Goal: Information Seeking & Learning: Learn about a topic

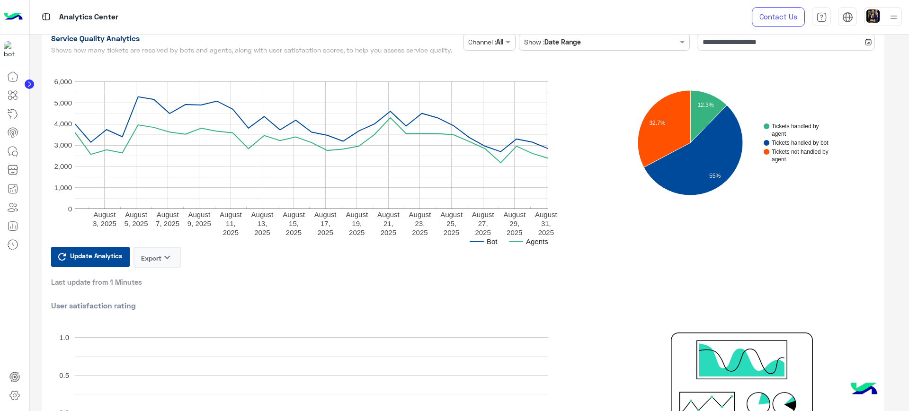
scroll to position [59, 0]
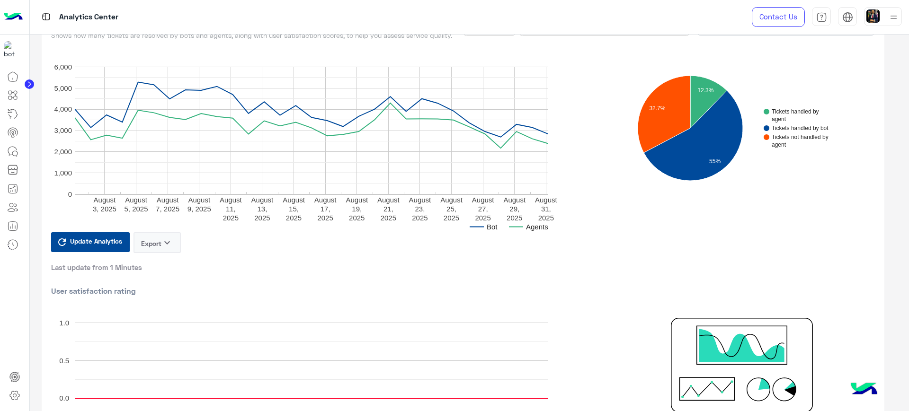
click at [176, 242] on button "Export keyboard_arrow_down" at bounding box center [157, 242] width 47 height 21
click at [159, 268] on button "CSV" at bounding box center [157, 267] width 47 height 18
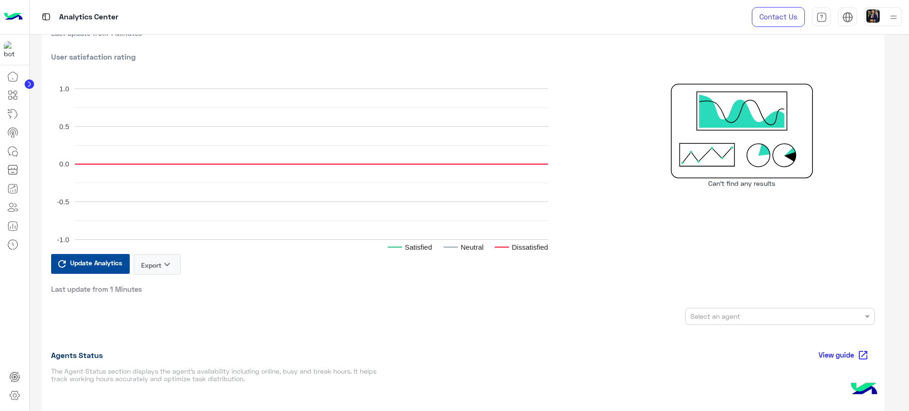
scroll to position [296, 0]
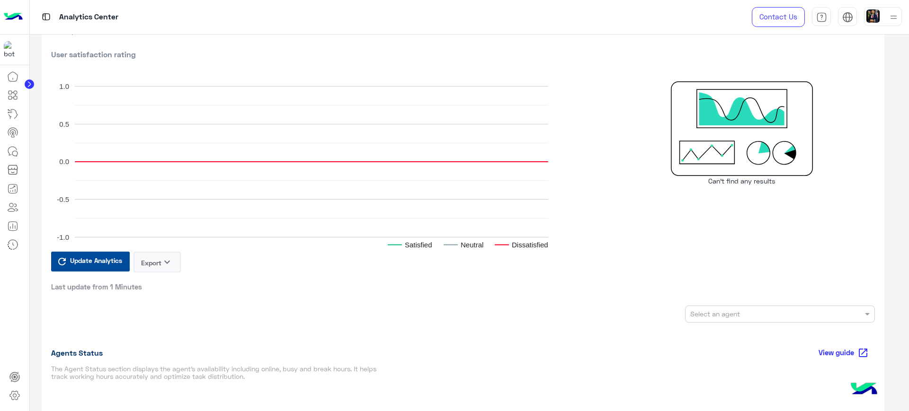
click at [170, 268] on button "Export keyboard_arrow_down" at bounding box center [157, 262] width 47 height 21
click at [156, 286] on button "CSV" at bounding box center [157, 286] width 47 height 18
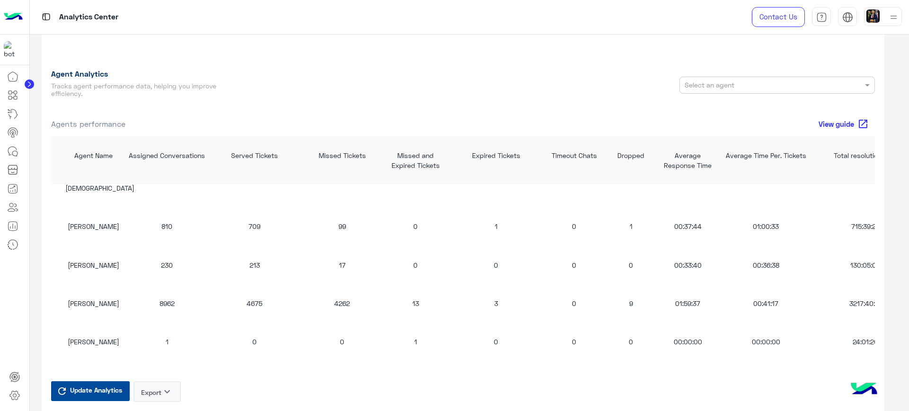
scroll to position [888, 0]
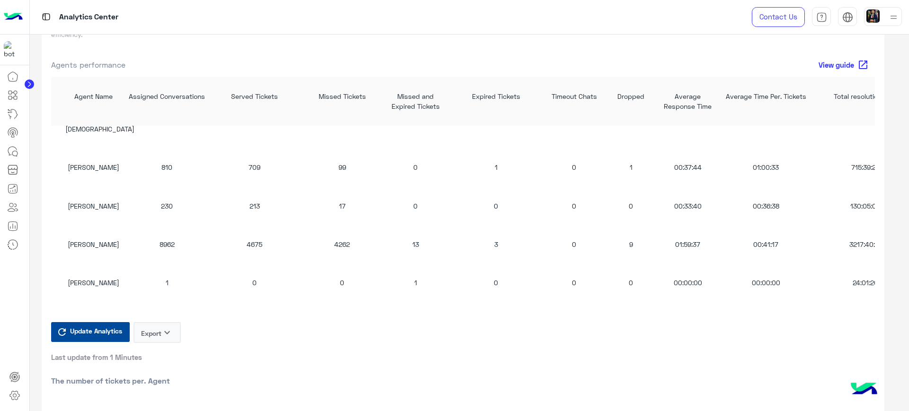
click at [176, 350] on div "Update Analytics Export keyboard_arrow_down Last update from 1 Minutes" at bounding box center [463, 342] width 824 height 40
click at [171, 343] on button "Export keyboard_arrow_down" at bounding box center [157, 332] width 47 height 21
click at [168, 363] on button "CSV" at bounding box center [157, 360] width 47 height 18
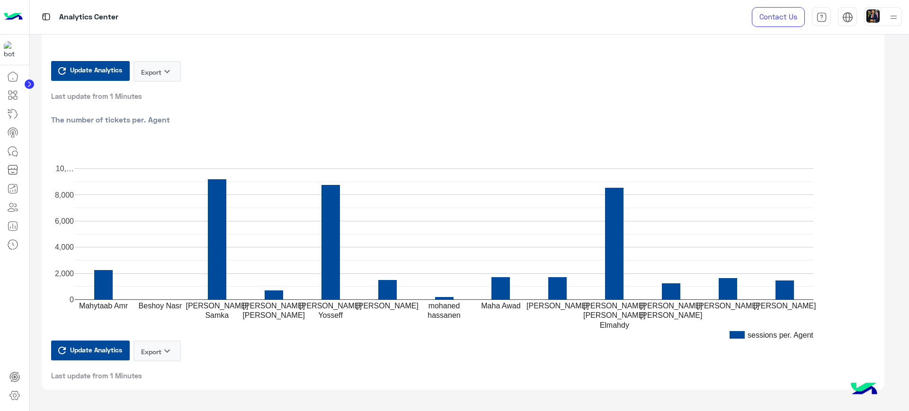
click at [173, 348] on icon "keyboard_arrow_down" at bounding box center [166, 351] width 11 height 11
click at [162, 373] on button "CSV" at bounding box center [157, 375] width 47 height 18
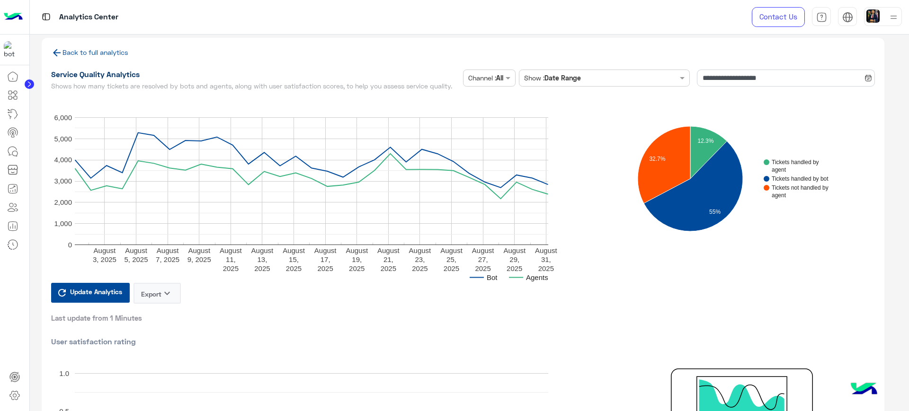
scroll to position [0, 0]
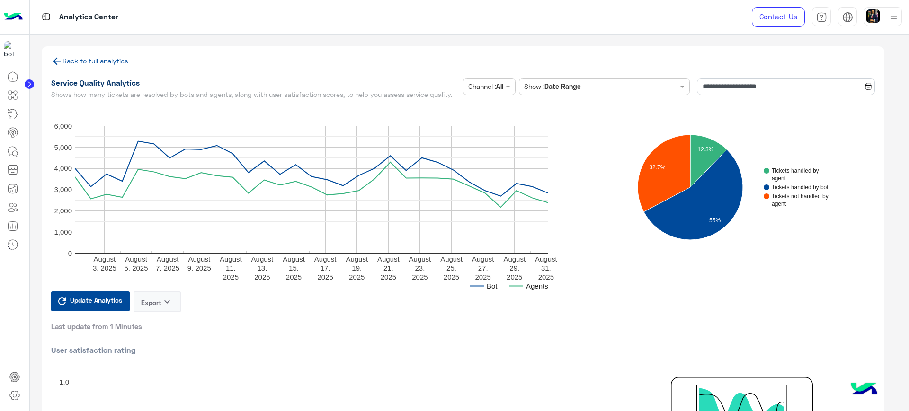
click at [508, 87] on span at bounding box center [509, 86] width 12 height 10
click at [589, 89] on input "text" at bounding box center [594, 87] width 127 height 10
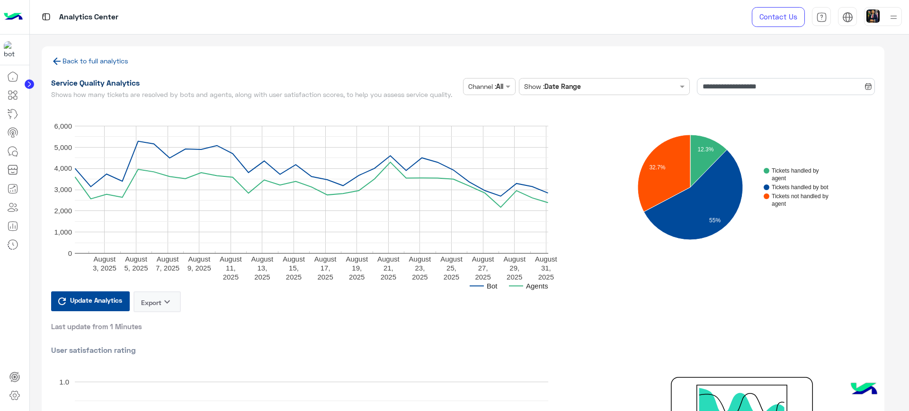
click at [524, 32] on div "Analytics Center" at bounding box center [323, 17] width 586 height 34
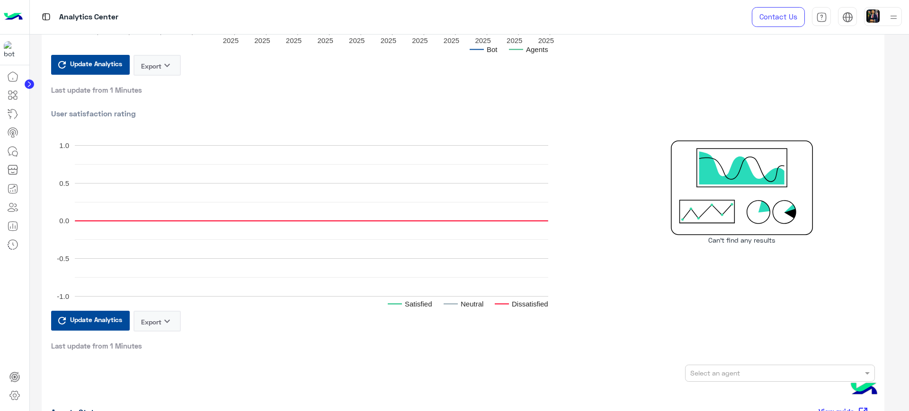
scroll to position [0, 0]
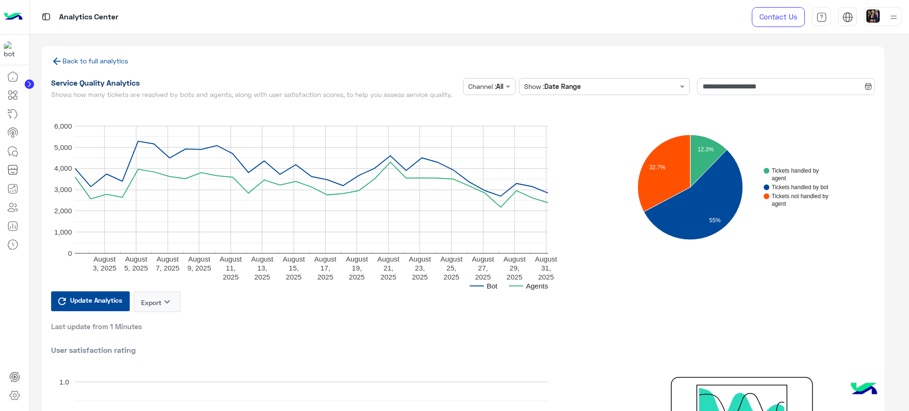
click at [84, 63] on link "Back to full analytics" at bounding box center [89, 61] width 77 height 8
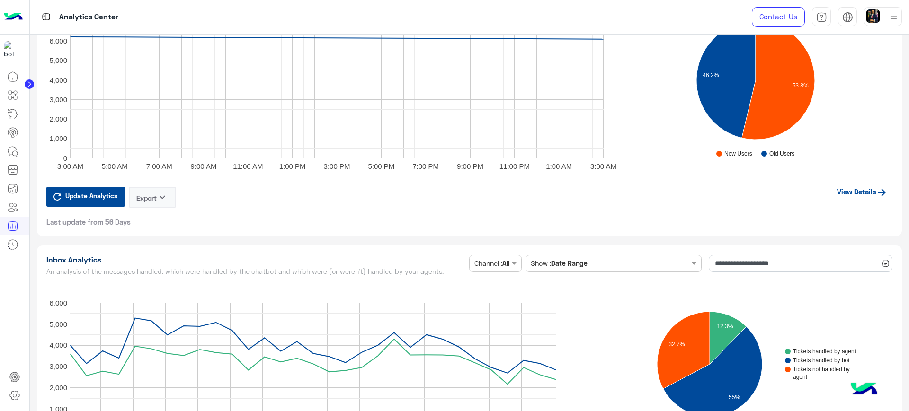
scroll to position [2190, 0]
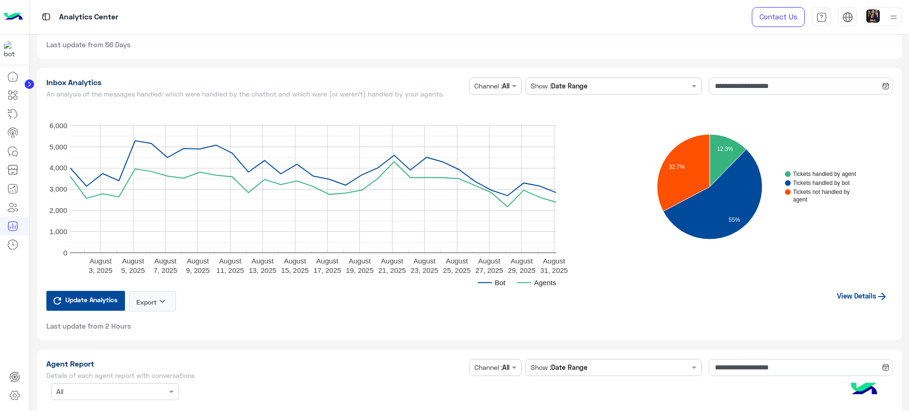
click at [155, 303] on button "Export keyboard_arrow_down" at bounding box center [152, 301] width 47 height 21
click at [151, 324] on button "CSV" at bounding box center [152, 326] width 47 height 18
click at [467, 310] on div "Update Analytics Export keyboard_arrow_down Last update from 2 Hours View Detai…" at bounding box center [469, 311] width 847 height 40
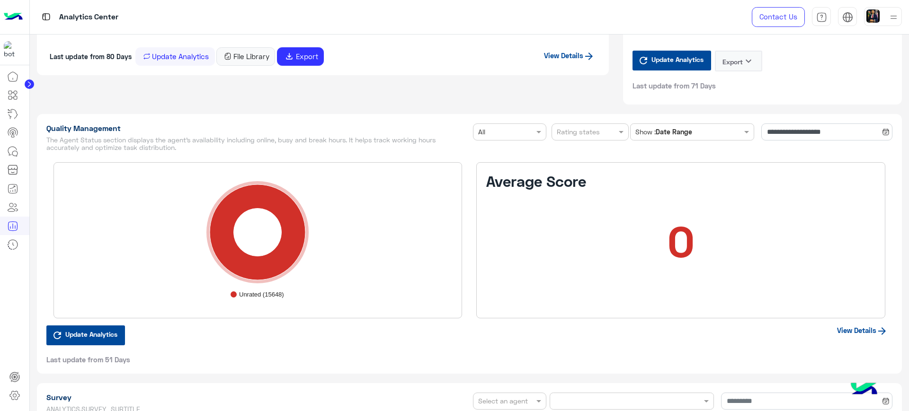
scroll to position [1339, 0]
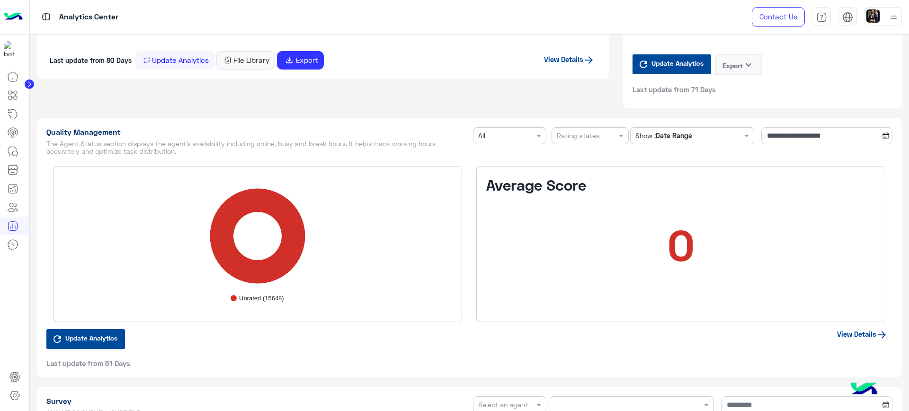
click at [103, 334] on span "Update Analytics" at bounding box center [91, 338] width 57 height 13
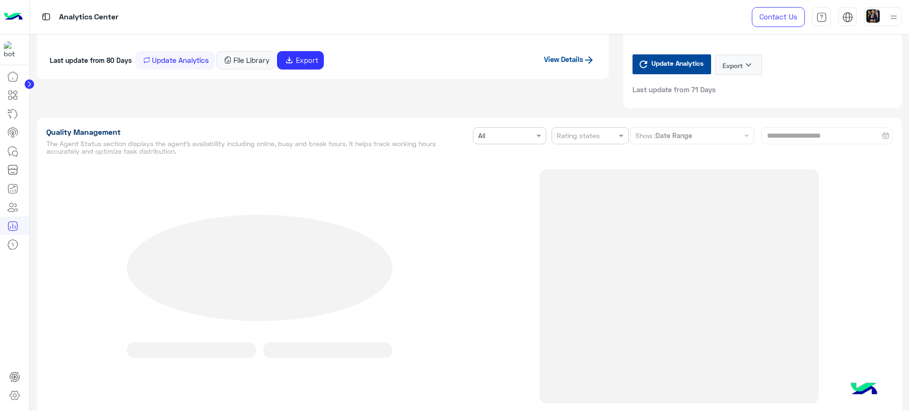
click at [598, 140] on div "**********" at bounding box center [470, 282] width 866 height 329
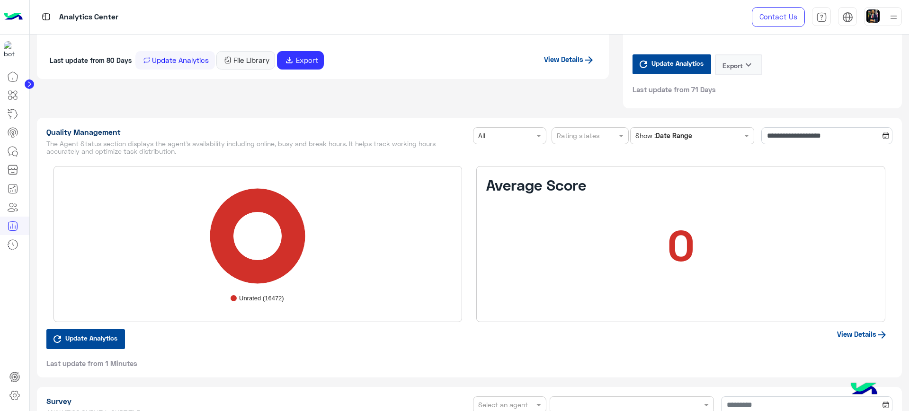
scroll to position [1220, 0]
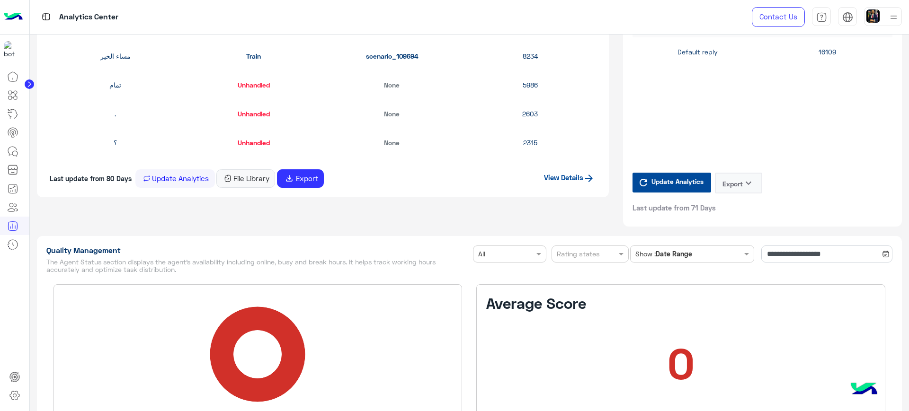
click at [586, 256] on input "text" at bounding box center [578, 255] width 43 height 10
click at [583, 257] on input "text" at bounding box center [578, 255] width 43 height 10
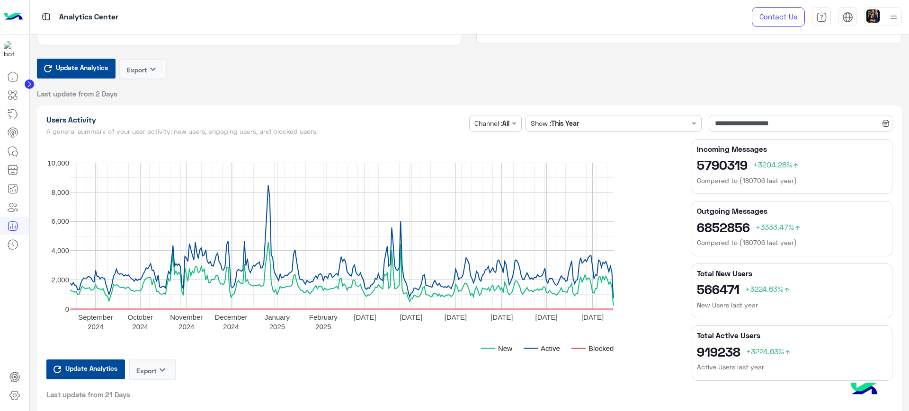
scroll to position [0, 0]
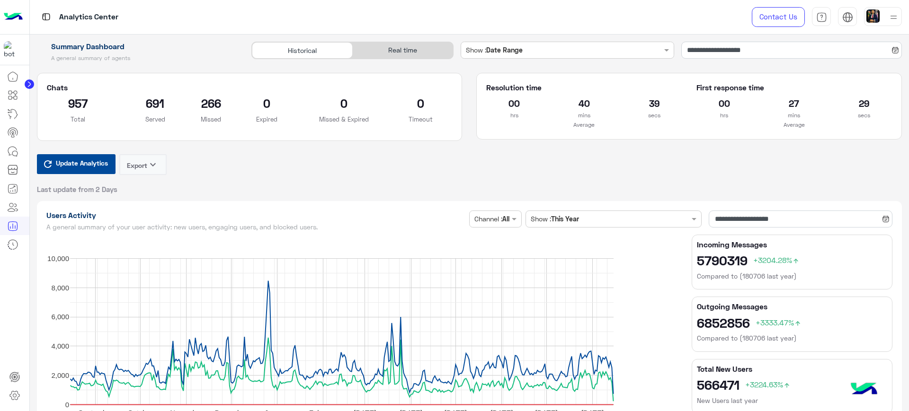
click at [438, 44] on div "Real time" at bounding box center [403, 50] width 100 height 17
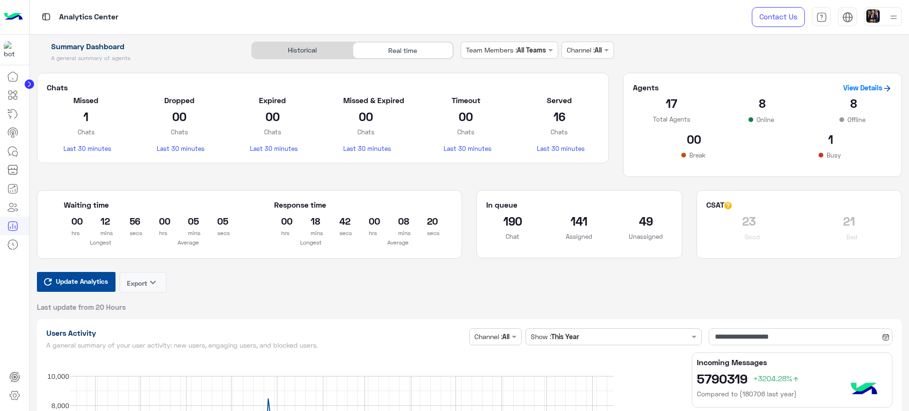
click at [77, 287] on span "Update Analytics" at bounding box center [82, 281] width 57 height 13
click at [869, 89] on link "View Details" at bounding box center [867, 87] width 49 height 9
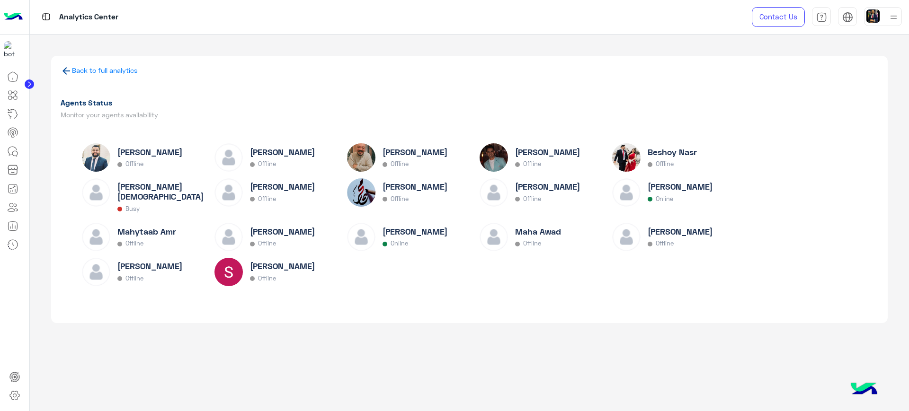
click at [70, 72] on icon at bounding box center [66, 70] width 11 height 11
click at [72, 72] on link "Back to full analytics" at bounding box center [105, 70] width 66 height 8
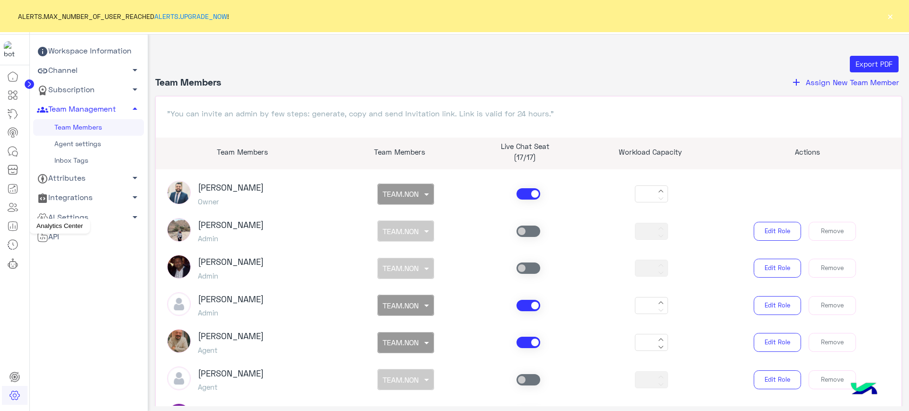
click at [11, 225] on icon at bounding box center [12, 226] width 11 height 11
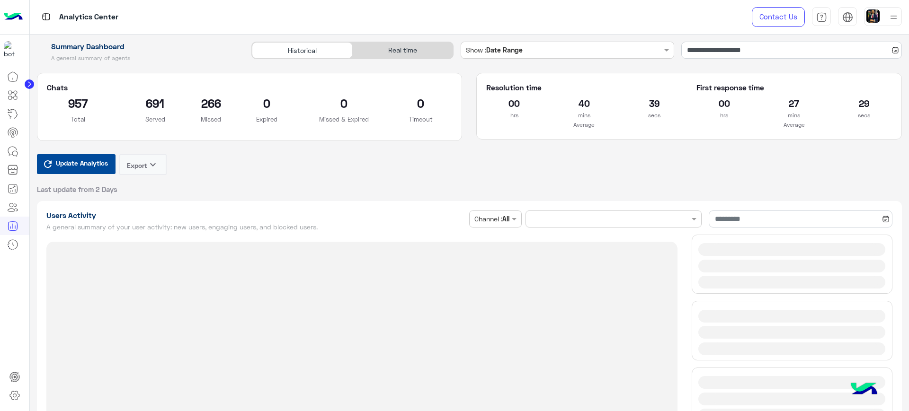
click at [411, 46] on div "Real time" at bounding box center [403, 50] width 100 height 17
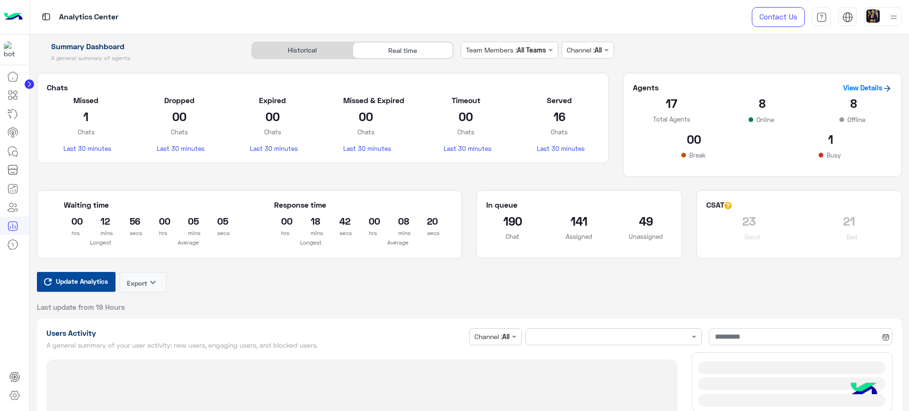
type input "**********"
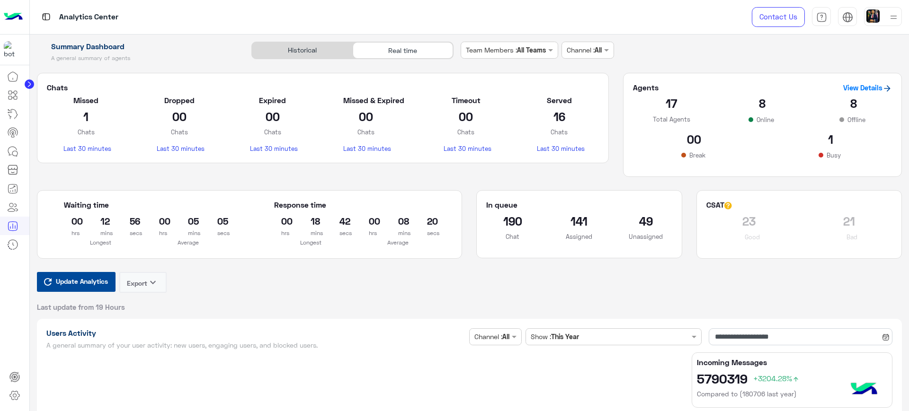
click at [101, 287] on span "Update Analytics" at bounding box center [82, 281] width 57 height 13
type input "**********"
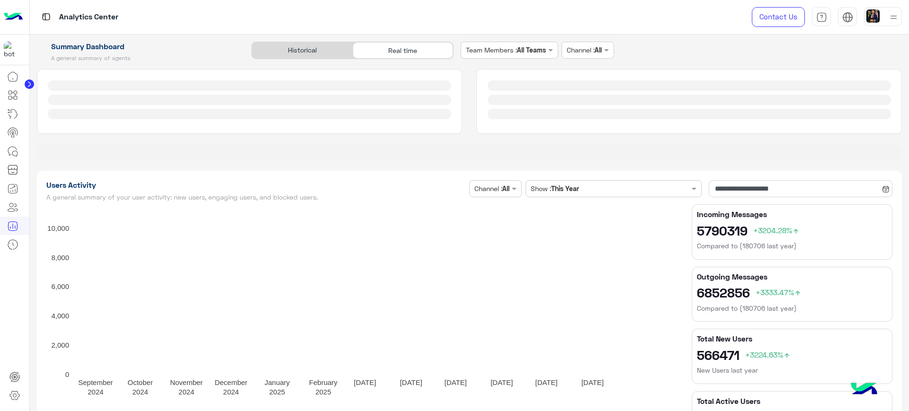
type input "**********"
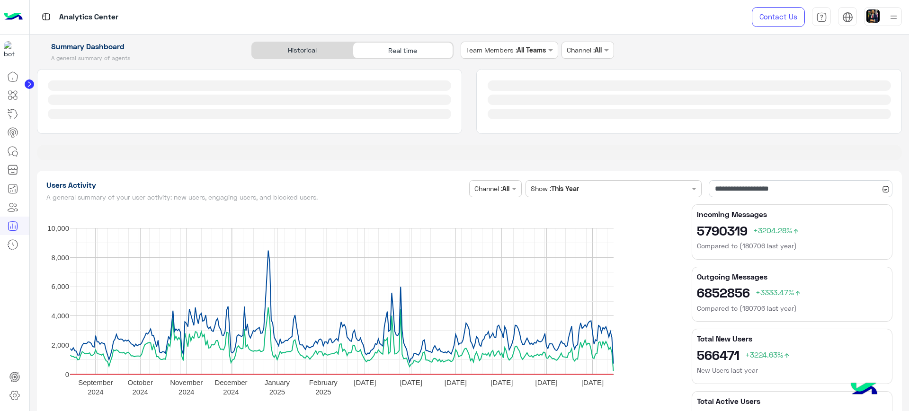
type input "**********"
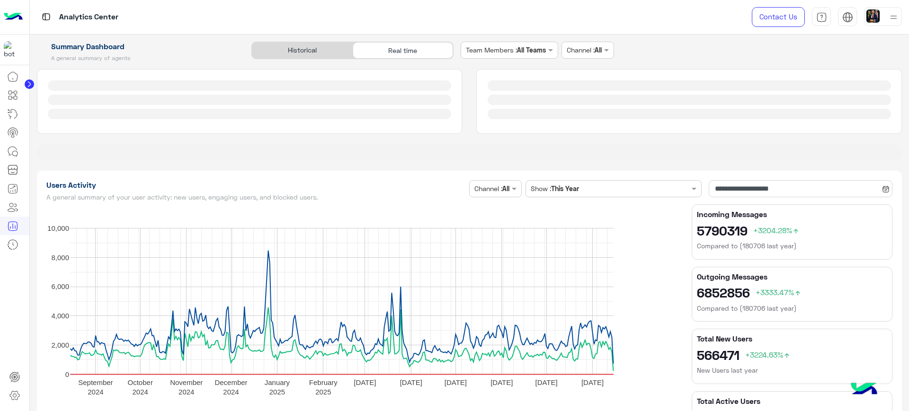
type input "**********"
click at [474, 27] on div "Analytics Center" at bounding box center [323, 17] width 586 height 34
type input "**********"
